Goal: Task Accomplishment & Management: Use online tool/utility

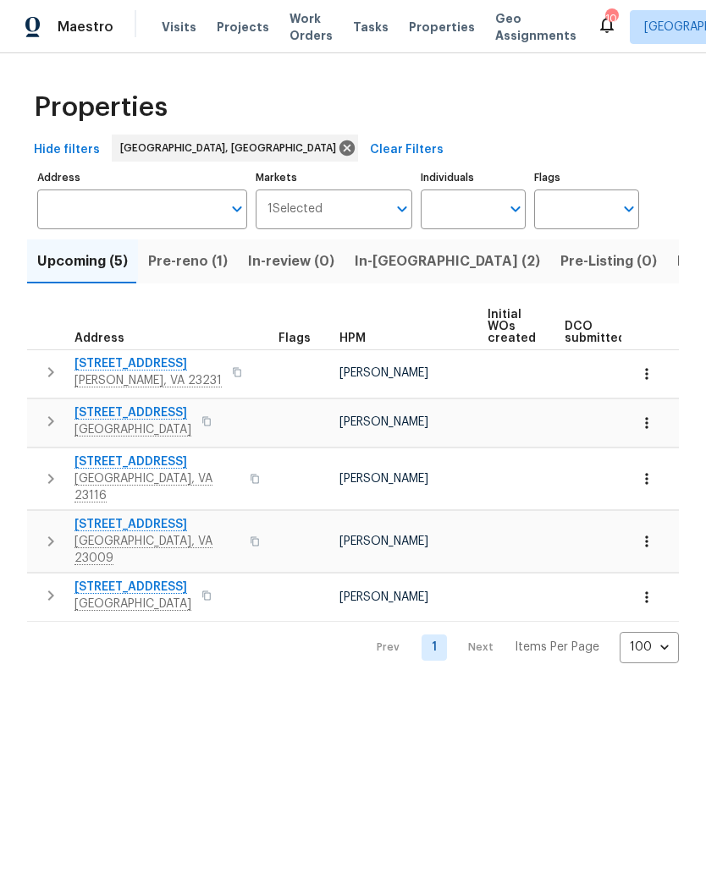
click at [194, 261] on span "Pre-reno (1)" at bounding box center [188, 262] width 80 height 24
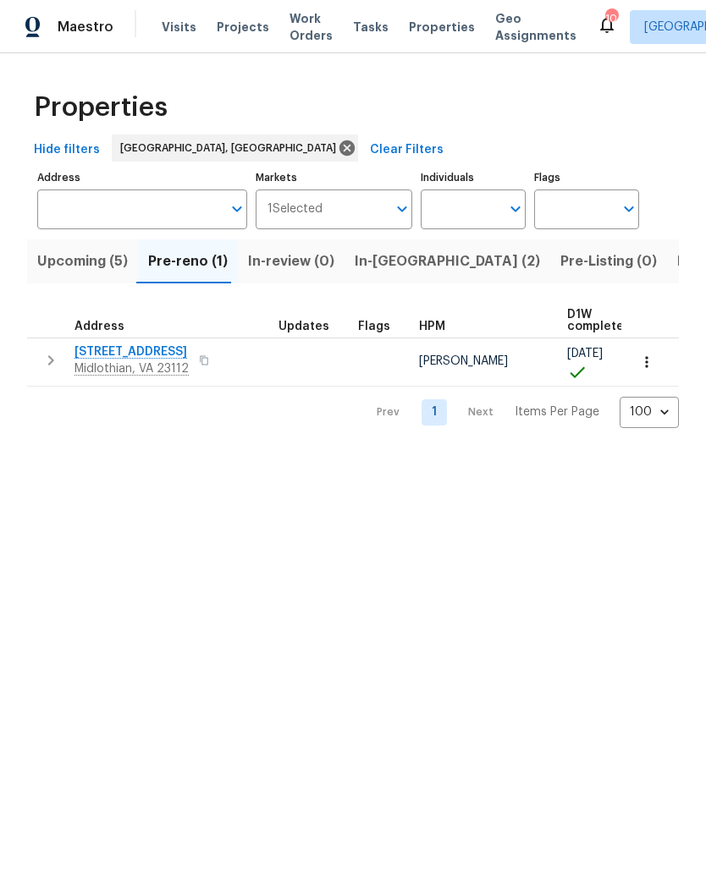
click at [411, 261] on span "In-reno (2)" at bounding box center [447, 262] width 185 height 24
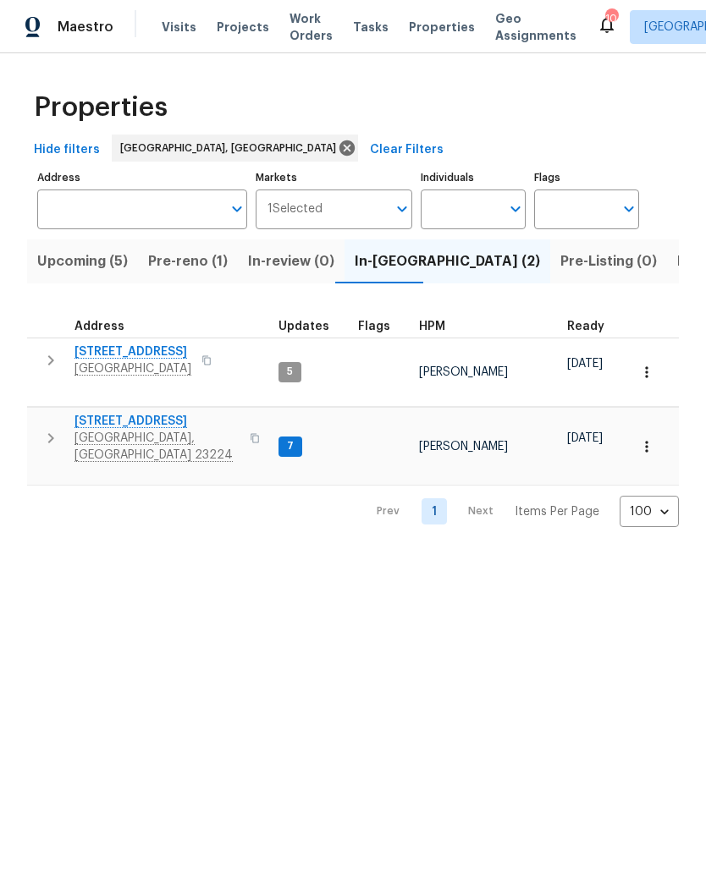
click at [102, 413] on span "801 Bedrock Ln" at bounding box center [156, 421] width 165 height 17
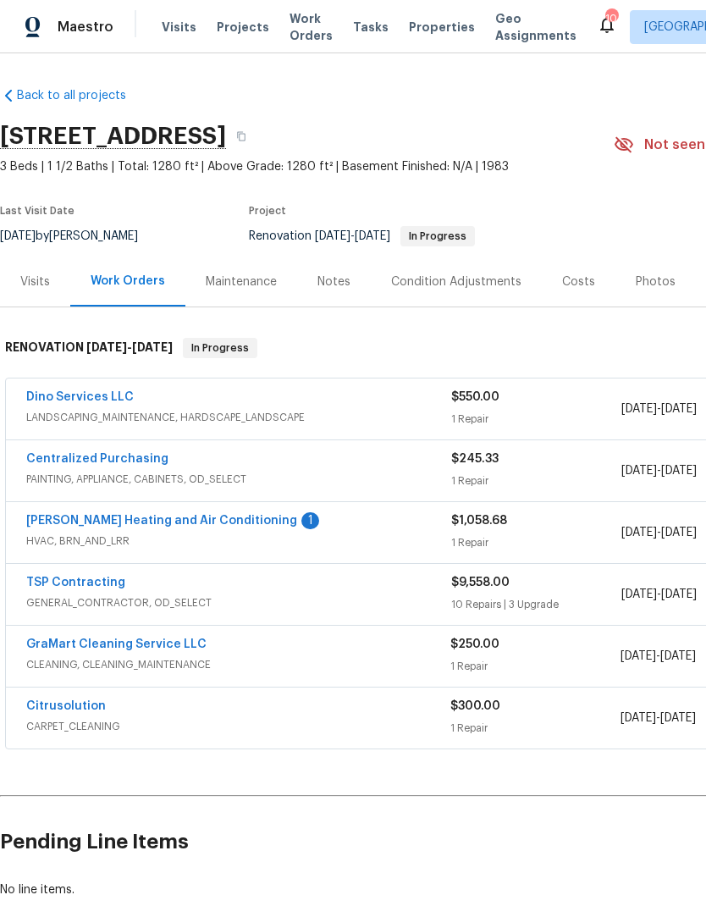
click at [79, 515] on link "Mayer Heating and Air Conditioning" at bounding box center [161, 521] width 271 height 12
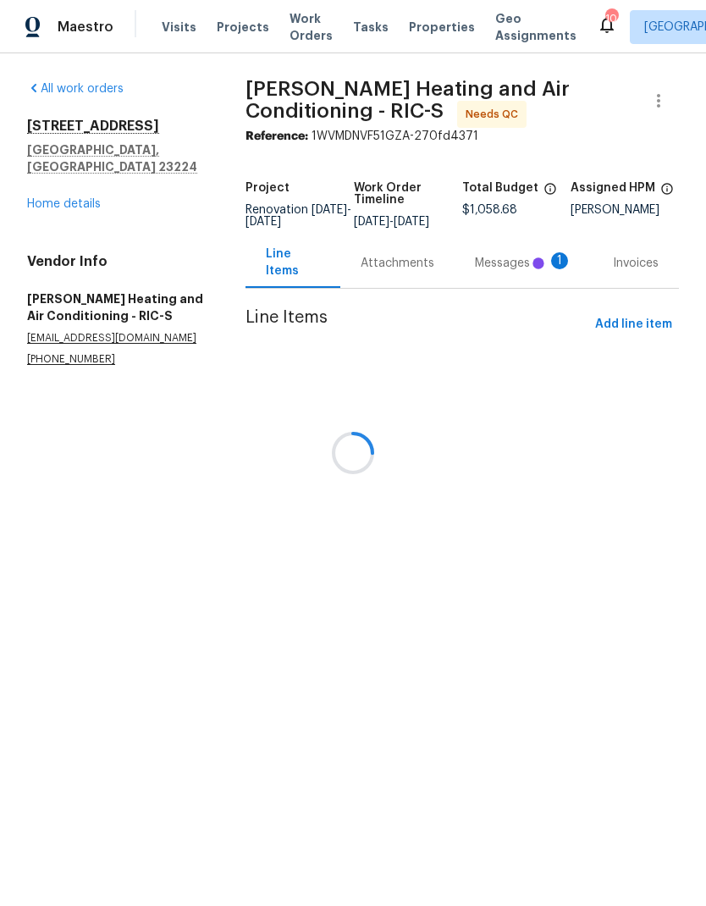
click at [527, 282] on div at bounding box center [353, 453] width 706 height 906
click at [528, 276] on div at bounding box center [353, 453] width 706 height 906
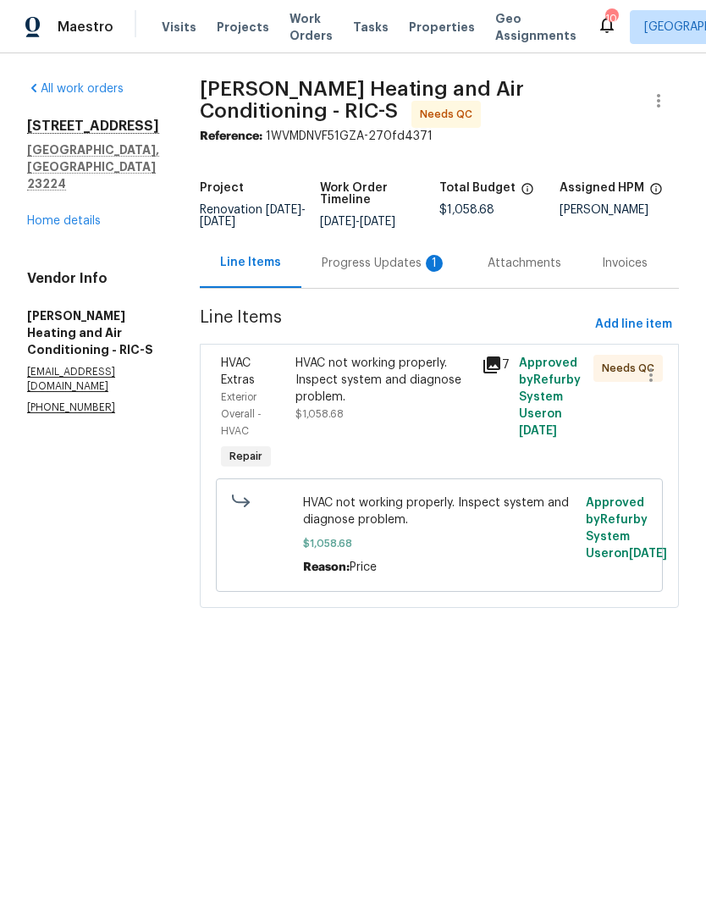
click at [392, 288] on div "Progress Updates 1" at bounding box center [384, 263] width 166 height 50
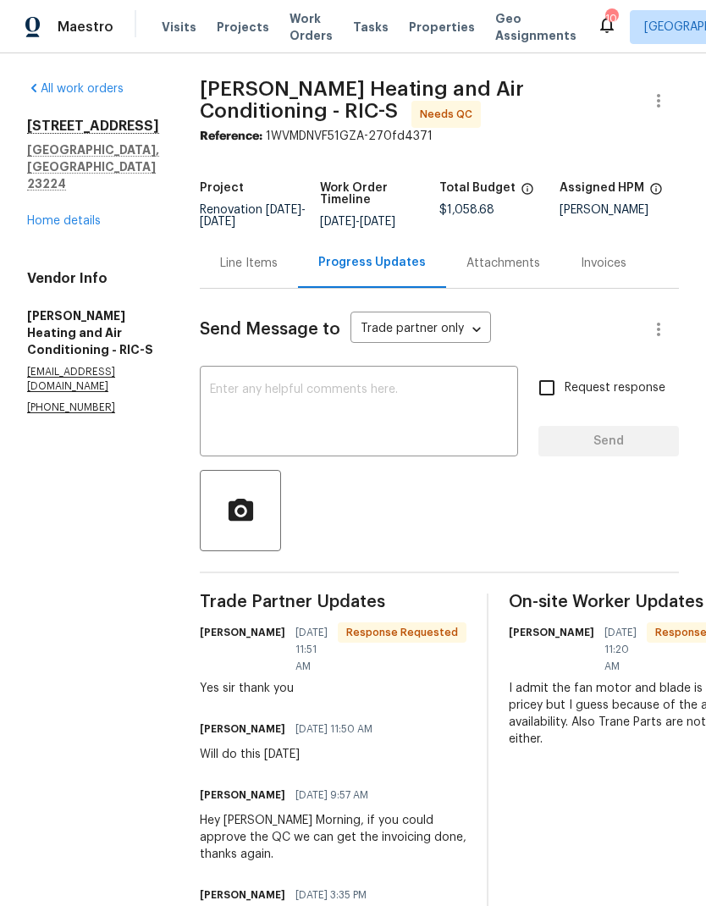
click at [416, 408] on textarea at bounding box center [359, 412] width 298 height 59
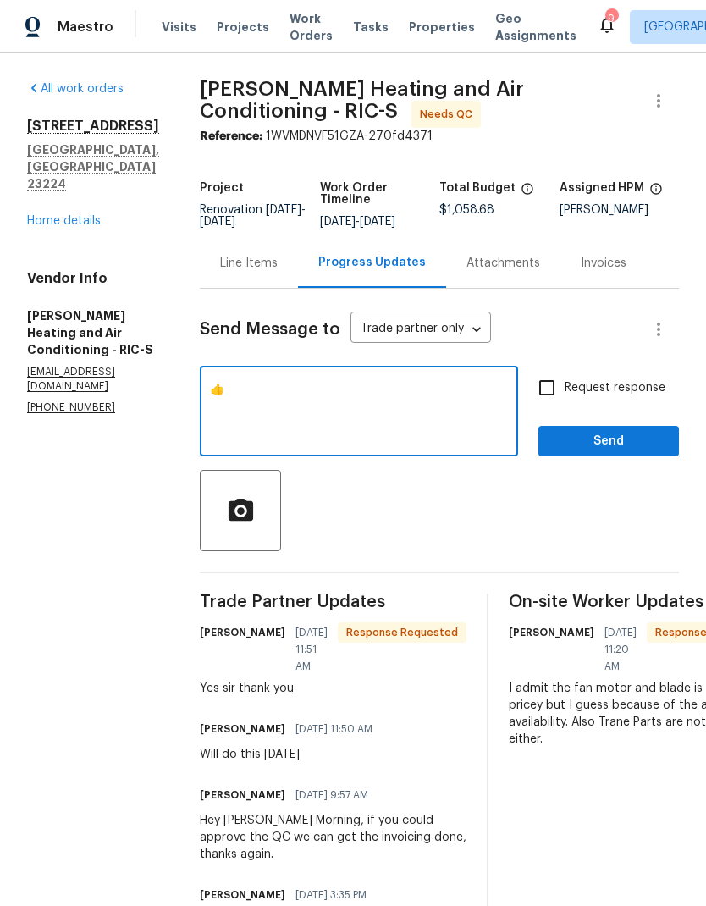
type textarea "👍"
click at [600, 433] on span "Send" at bounding box center [608, 441] width 113 height 21
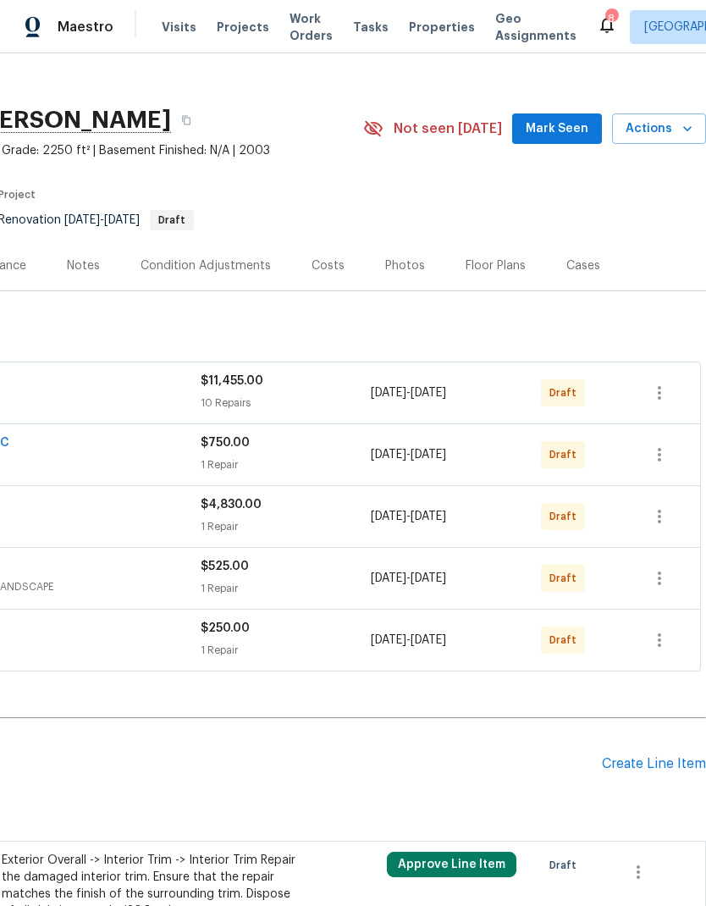
scroll to position [16, 251]
click at [663, 460] on icon "button" at bounding box center [659, 454] width 20 height 20
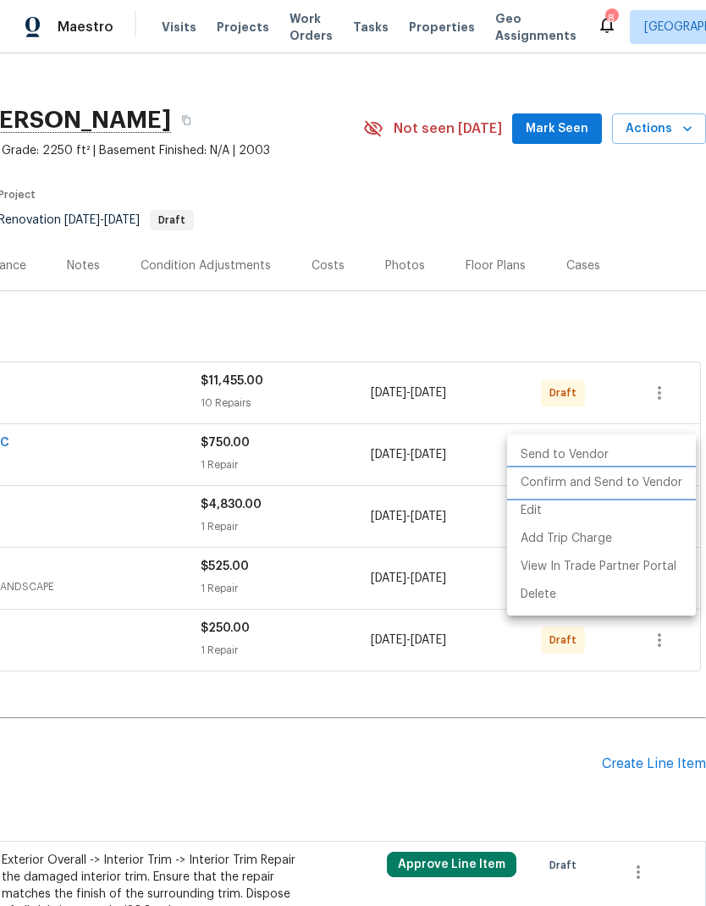
click at [625, 487] on li "Confirm and Send to Vendor" at bounding box center [601, 483] width 189 height 28
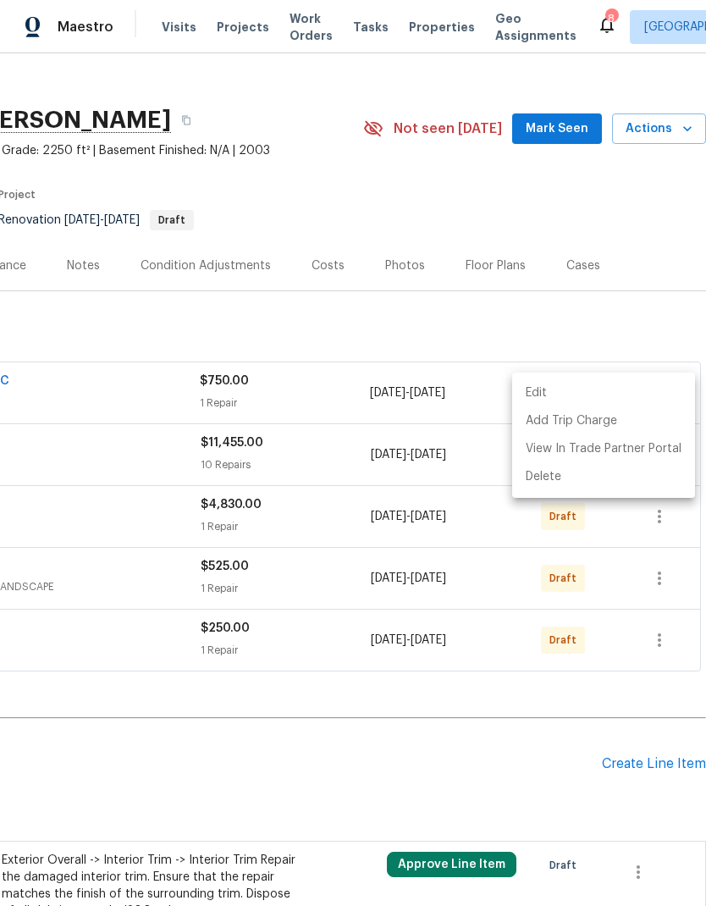
click at [422, 714] on div at bounding box center [353, 453] width 706 height 906
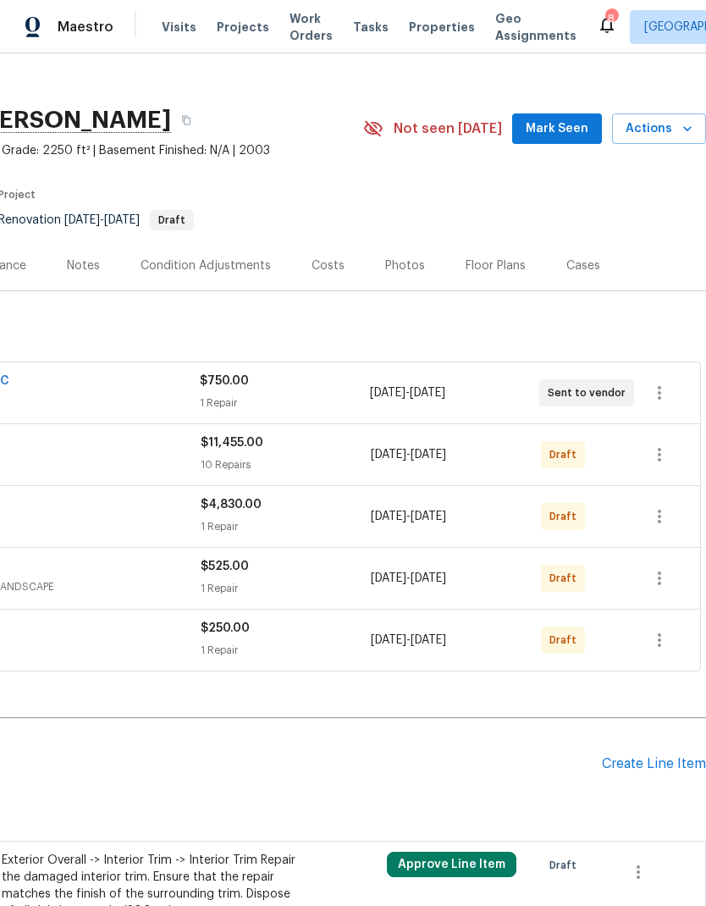
click at [394, 720] on div "Back to all projects 12706 Forest Mill Dr, Midlothian, VA 23112 4 Beds | 2 1/2 …" at bounding box center [227, 519] width 956 height 923
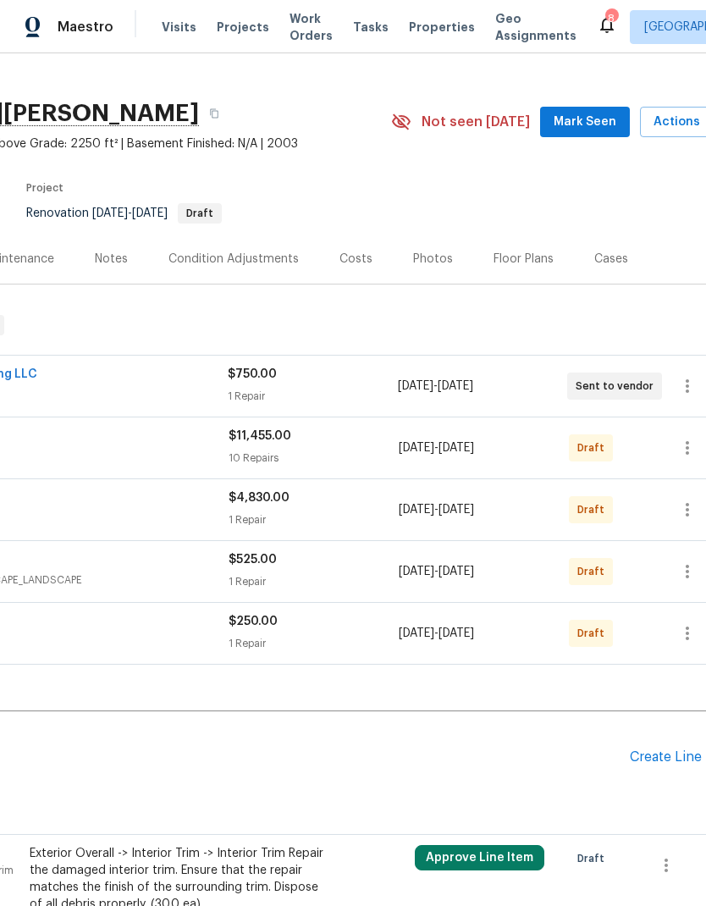
scroll to position [23, 230]
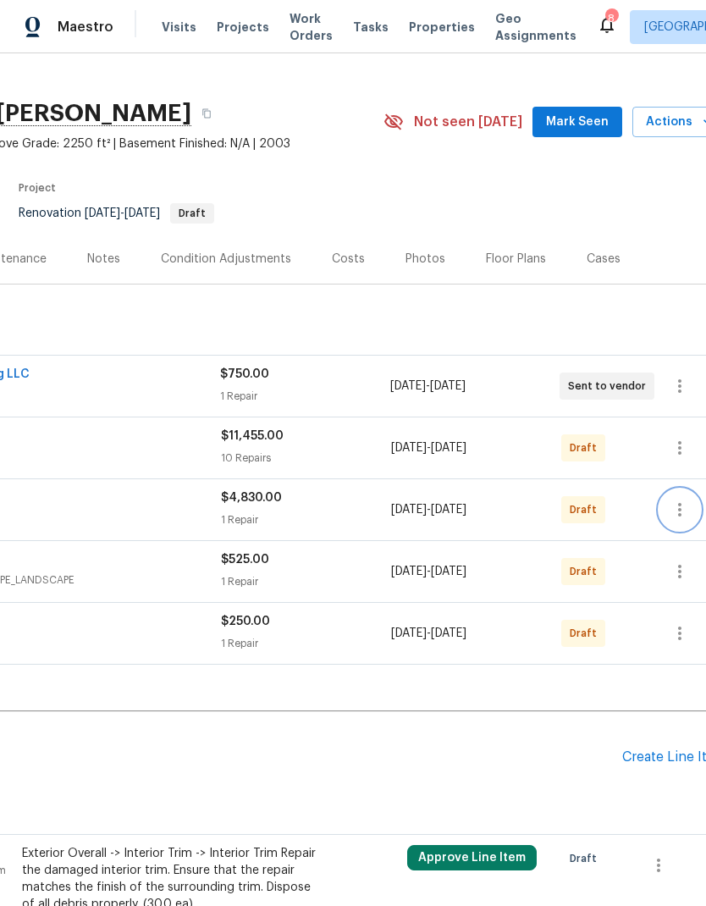
click at [685, 497] on button "button" at bounding box center [679, 509] width 41 height 41
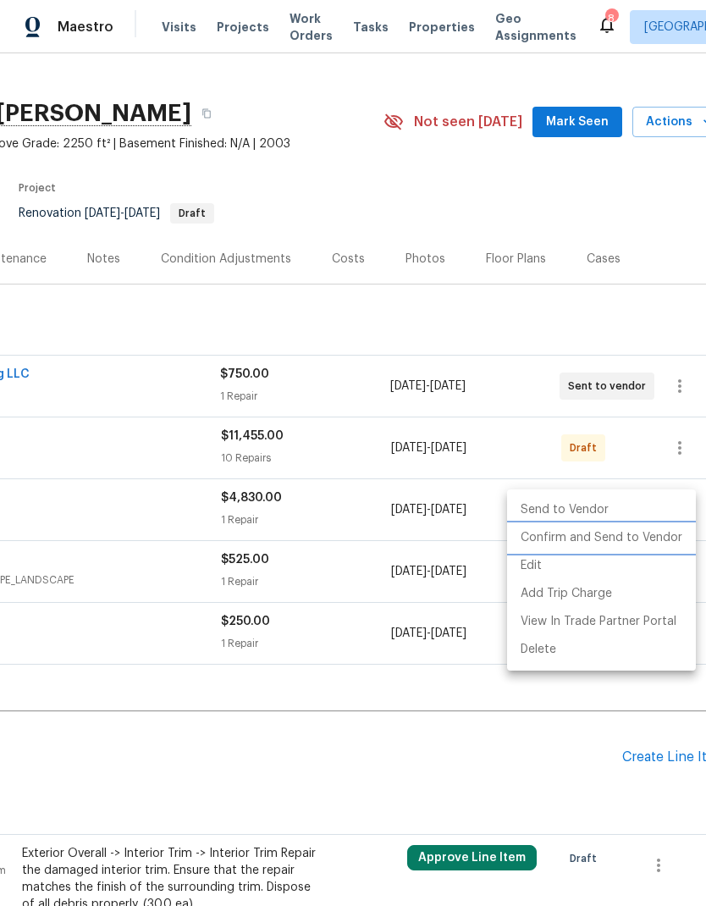
click at [645, 541] on li "Confirm and Send to Vendor" at bounding box center [601, 538] width 189 height 28
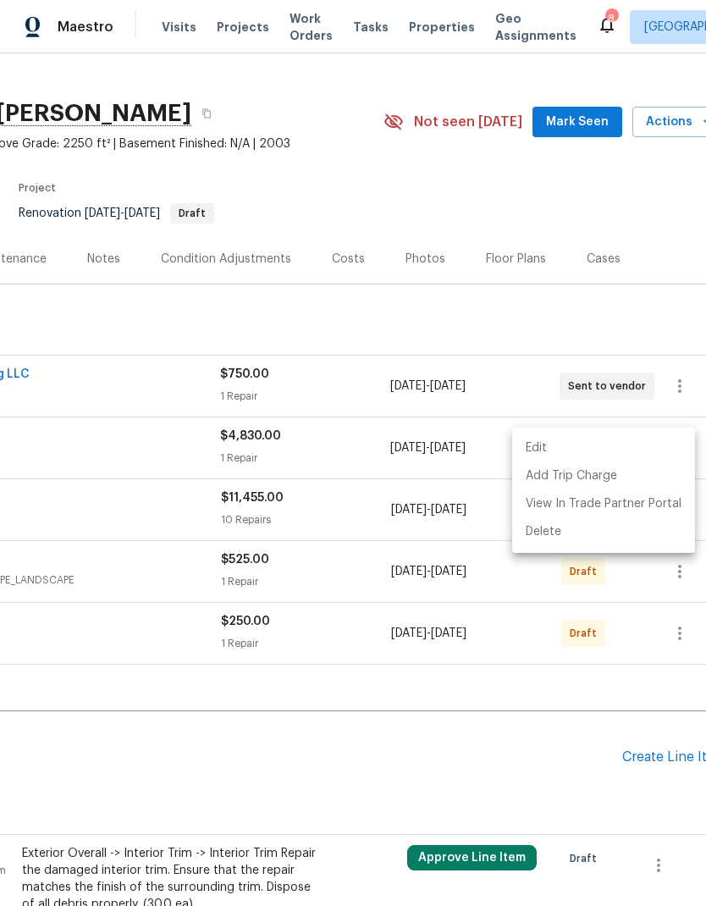
click at [454, 725] on div at bounding box center [353, 453] width 706 height 906
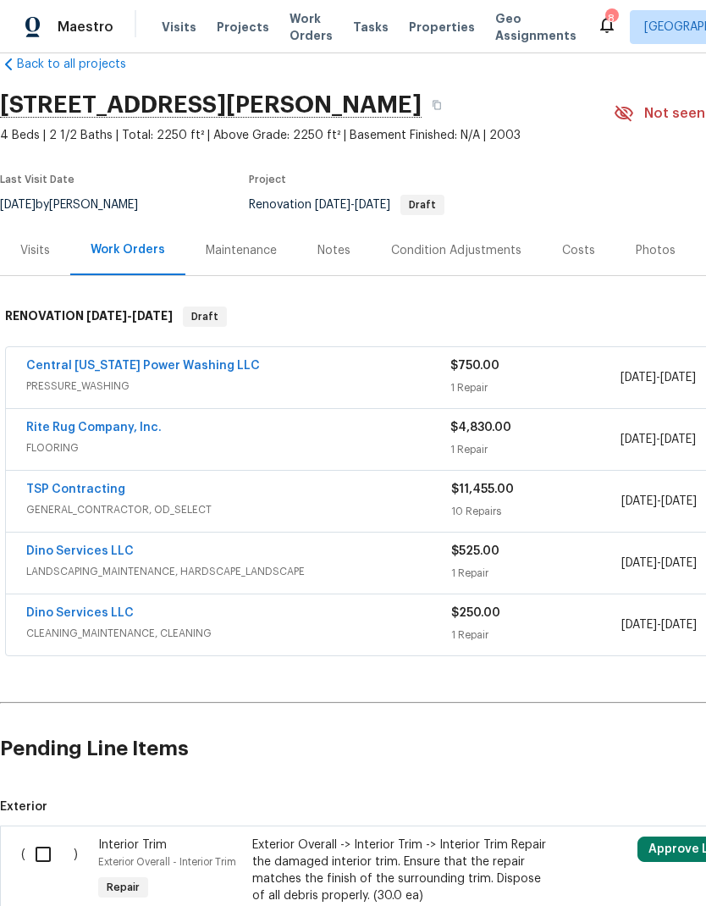
scroll to position [31, 0]
click at [146, 431] on link "Rite Rug Company, Inc." at bounding box center [93, 428] width 135 height 12
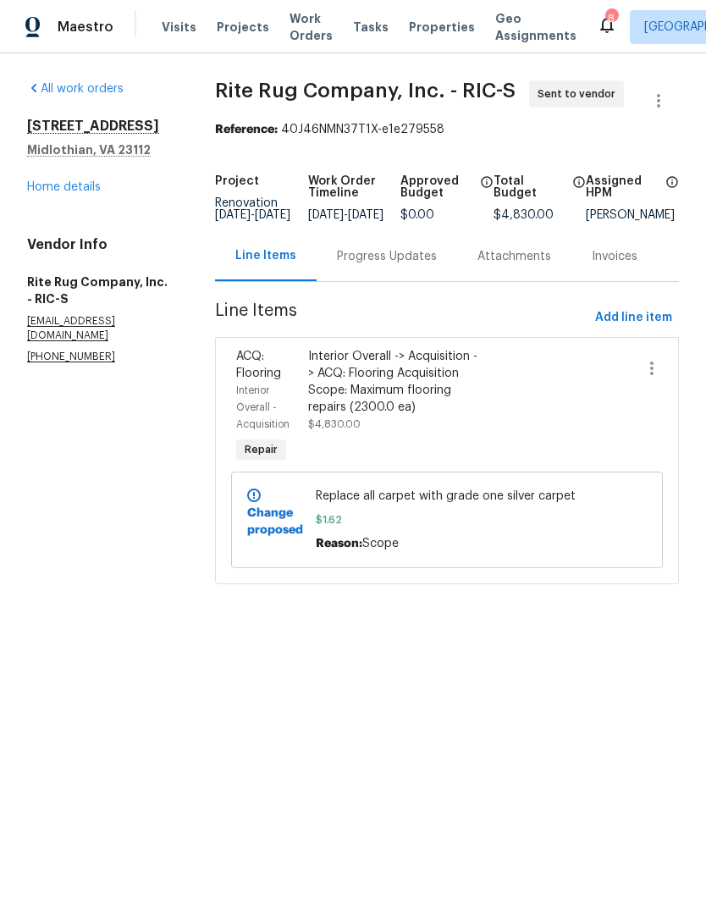
click at [83, 187] on link "Home details" at bounding box center [64, 187] width 74 height 12
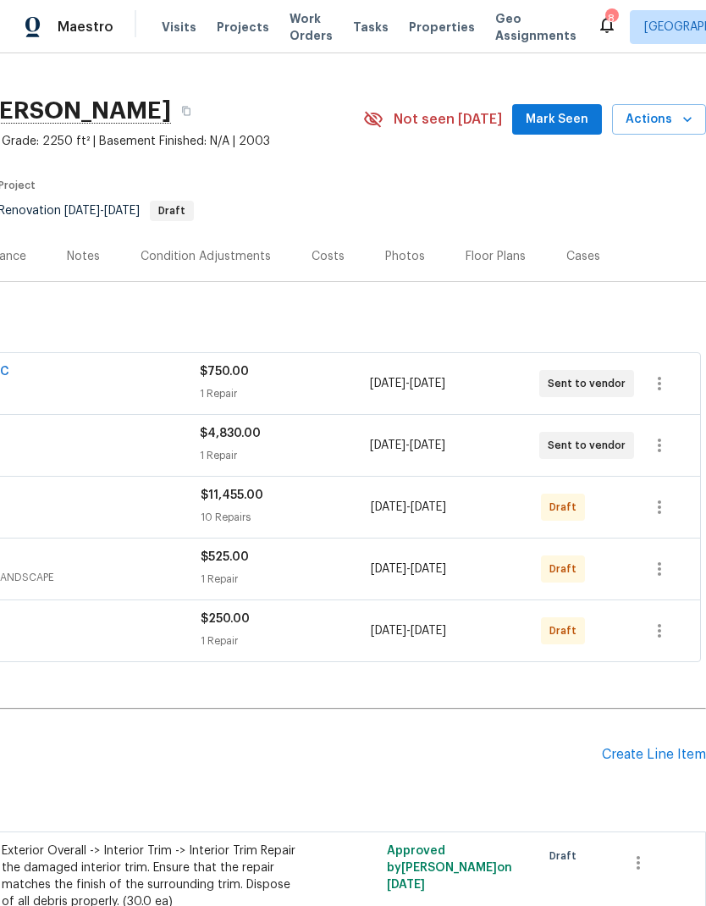
scroll to position [25, 251]
click at [661, 570] on icon "button" at bounding box center [659, 569] width 20 height 20
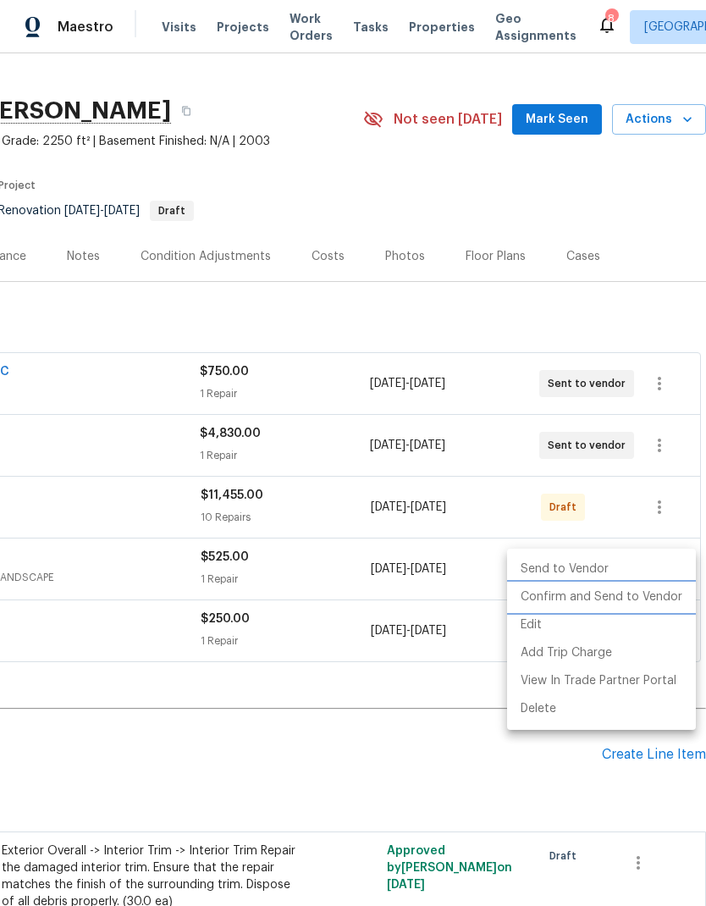
click at [637, 598] on li "Confirm and Send to Vendor" at bounding box center [601, 597] width 189 height 28
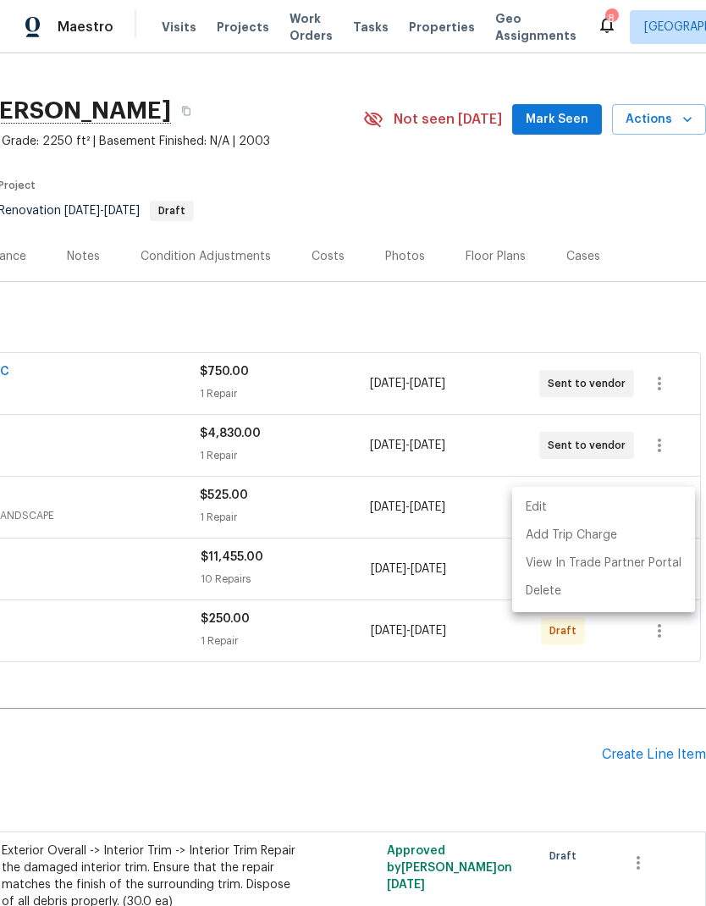
click at [427, 708] on div at bounding box center [353, 453] width 706 height 906
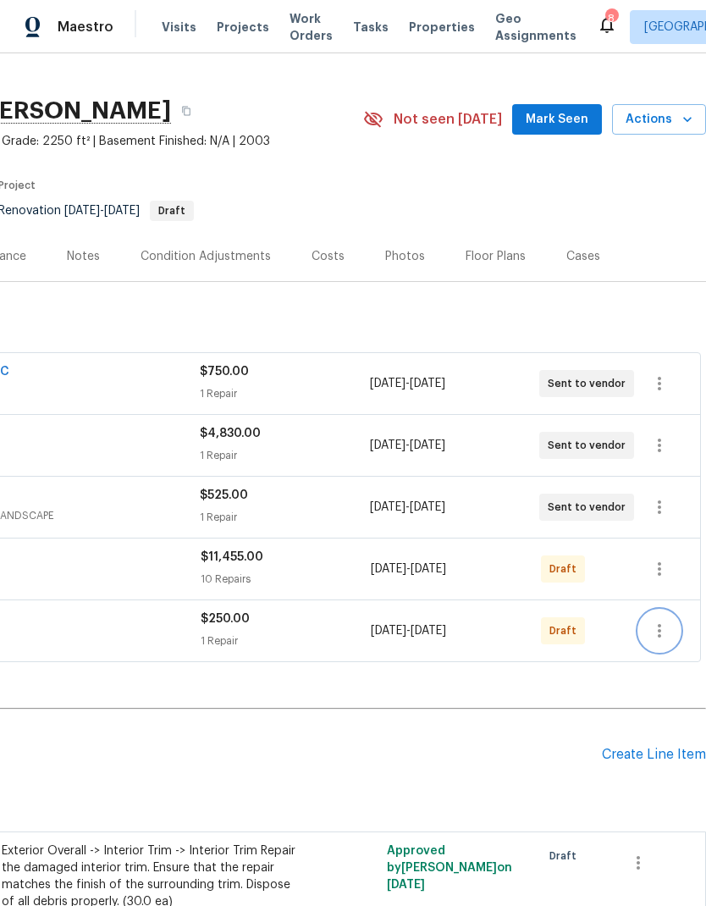
click at [659, 637] on icon "button" at bounding box center [659, 630] width 20 height 20
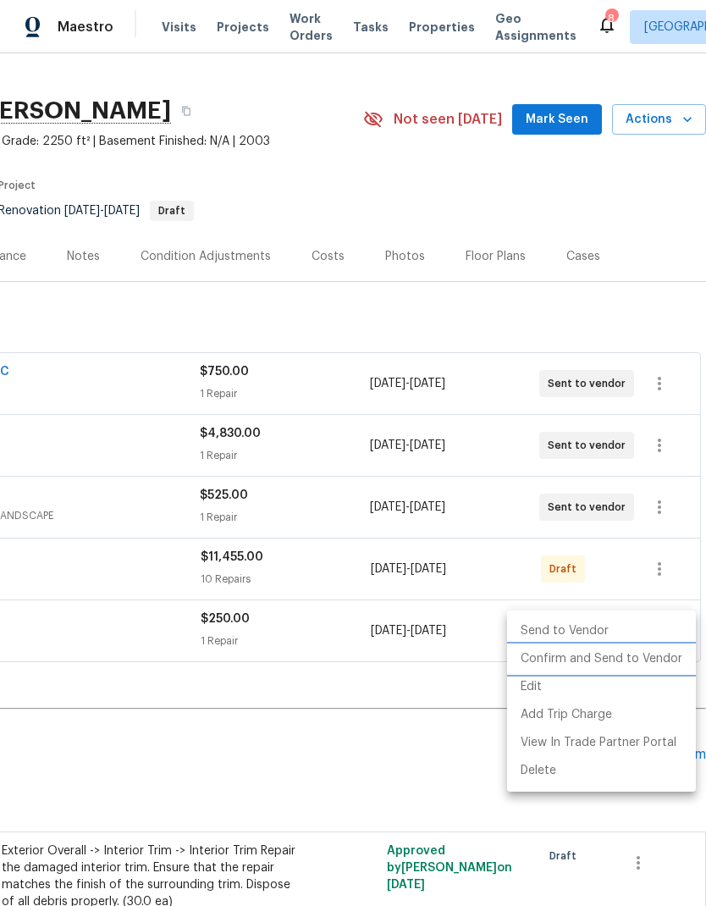
click at [624, 662] on li "Confirm and Send to Vendor" at bounding box center [601, 659] width 189 height 28
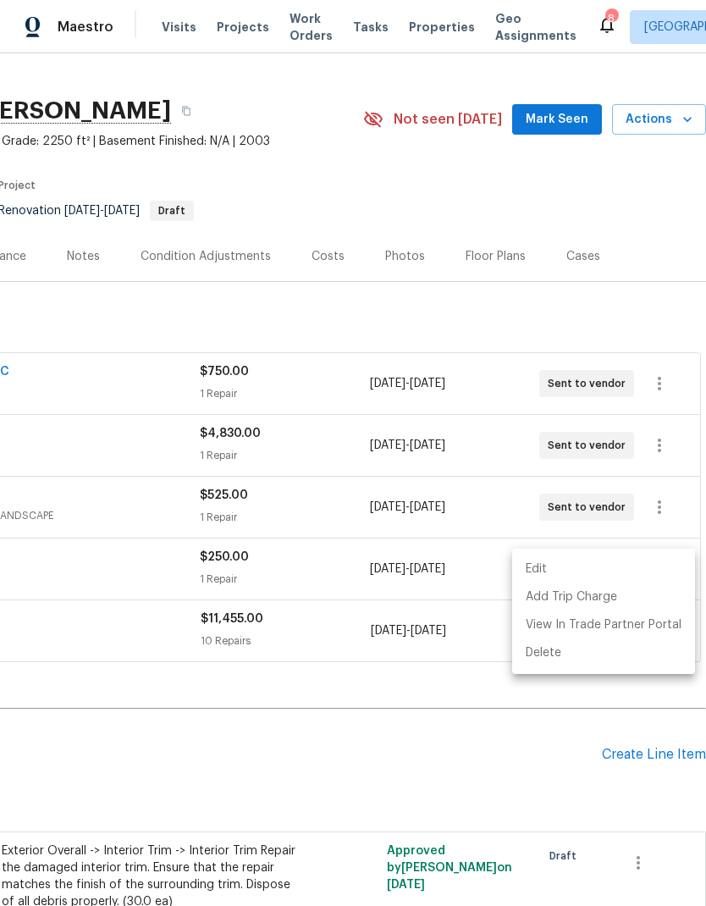
click at [433, 733] on div at bounding box center [353, 453] width 706 height 906
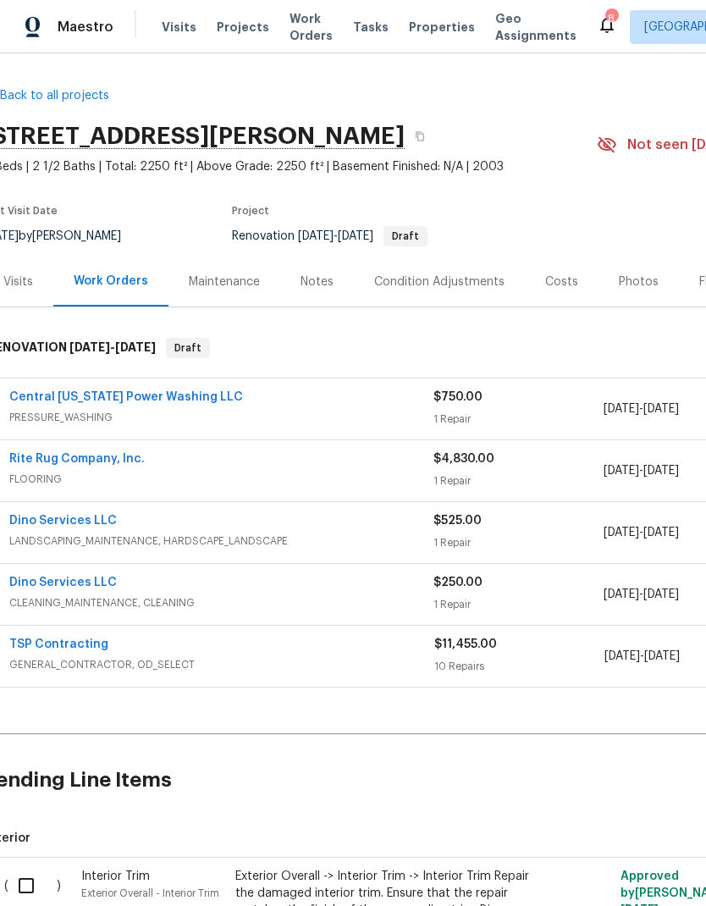
scroll to position [-1, 19]
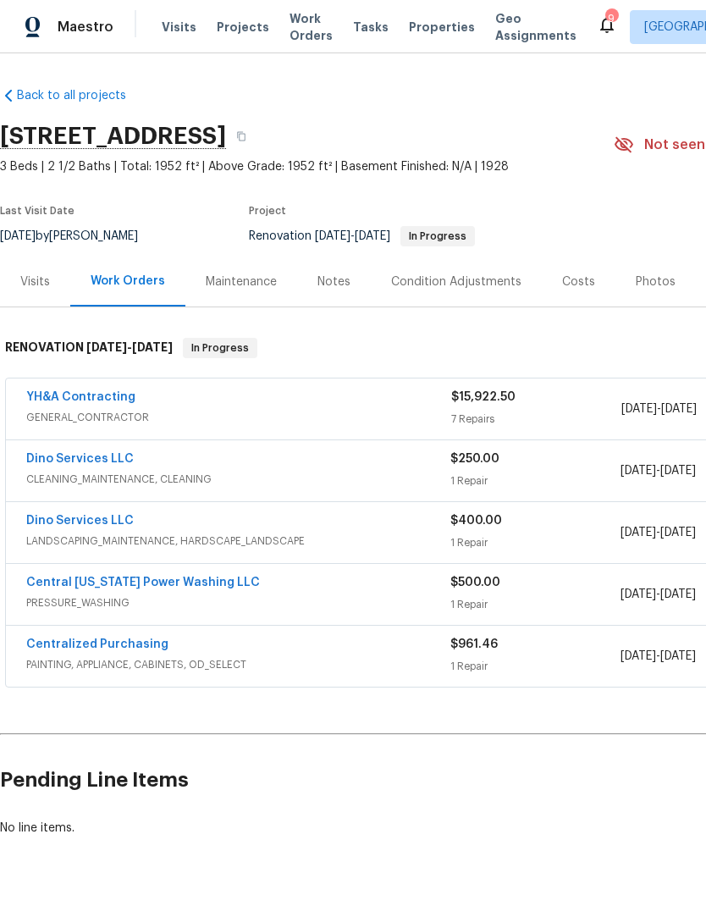
scroll to position [-1, 253]
